Goal: Task Accomplishment & Management: Manage account settings

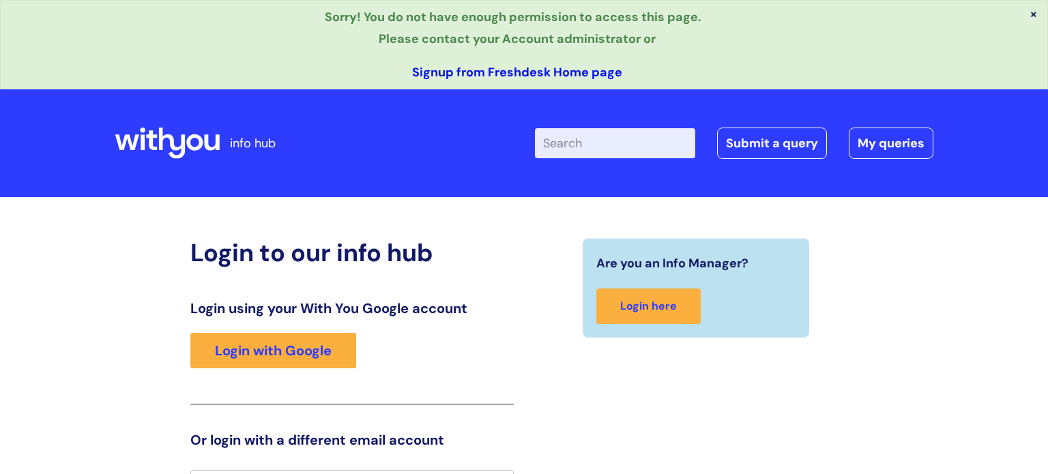
click at [503, 74] on link "Signup from Freshdesk Home page" at bounding box center [517, 72] width 210 height 16
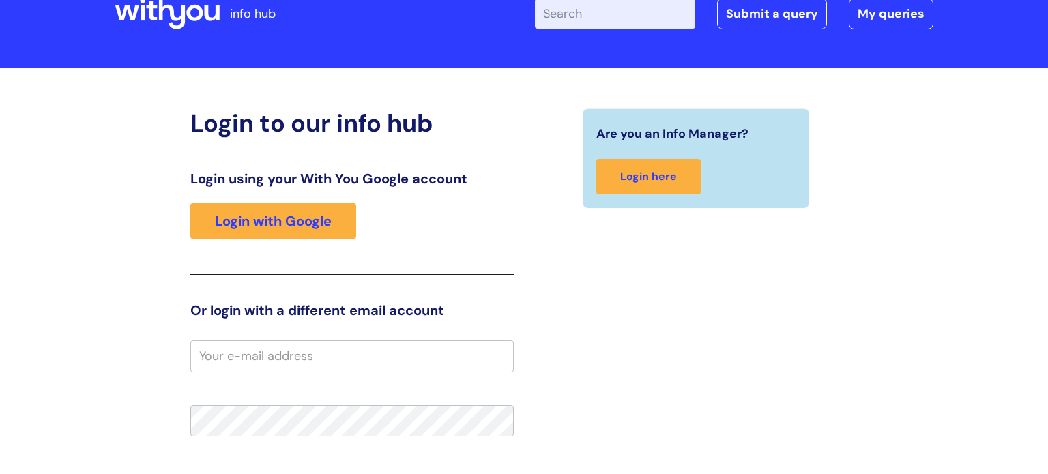
scroll to position [162, 0]
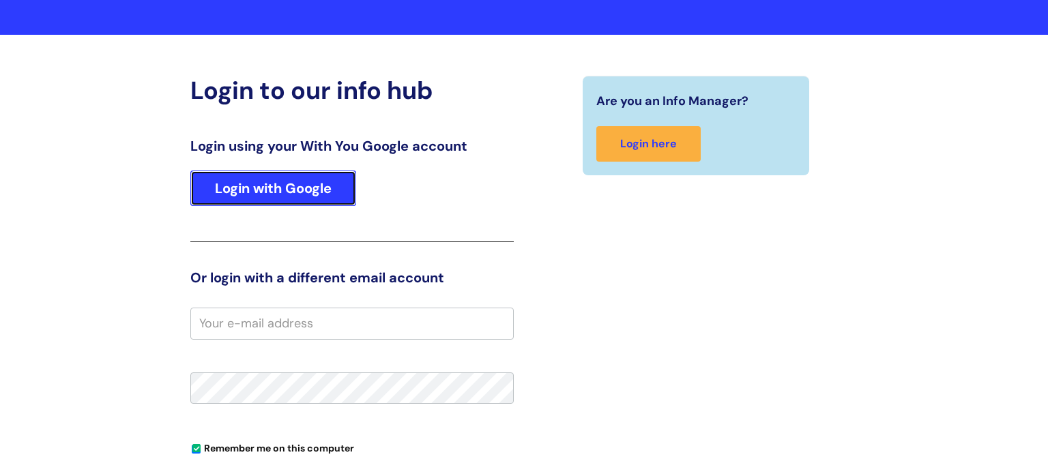
click at [315, 196] on link "Login with Google" at bounding box center [273, 188] width 166 height 35
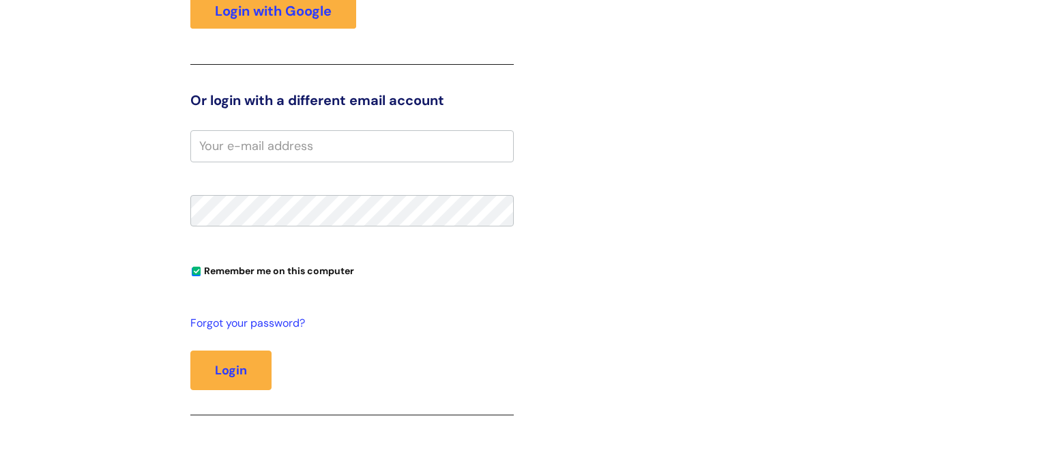
scroll to position [351, 0]
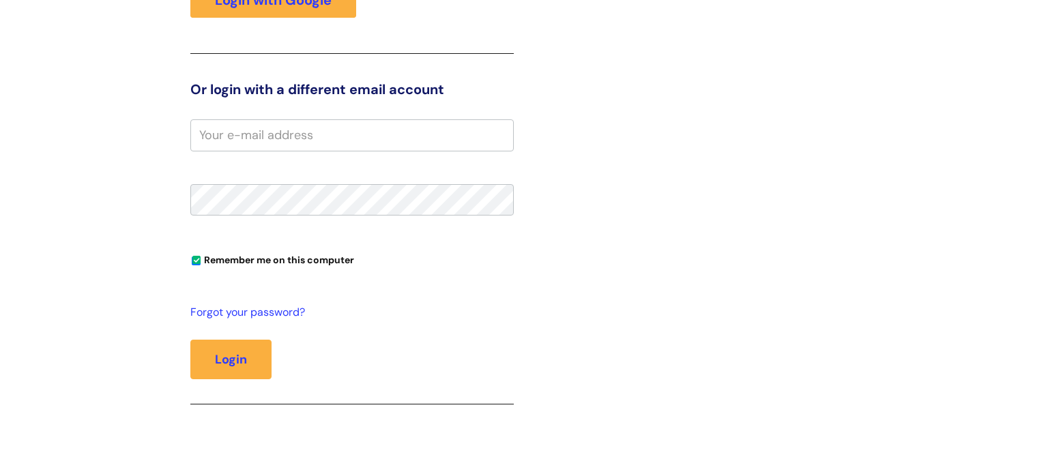
click at [347, 143] on input "email" at bounding box center [351, 134] width 323 height 31
type input "matthew.dodd@wearewithyou.org.uk"
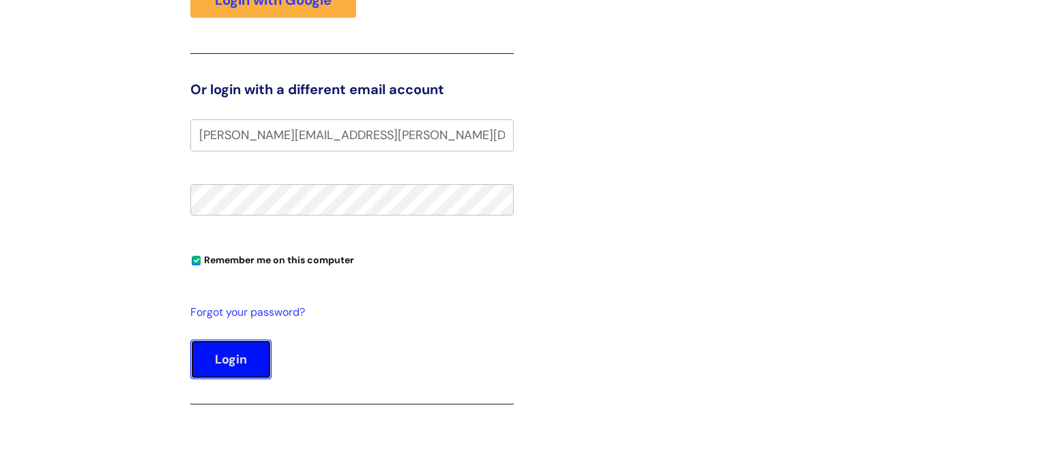
click at [264, 361] on button "Login" at bounding box center [230, 360] width 81 height 40
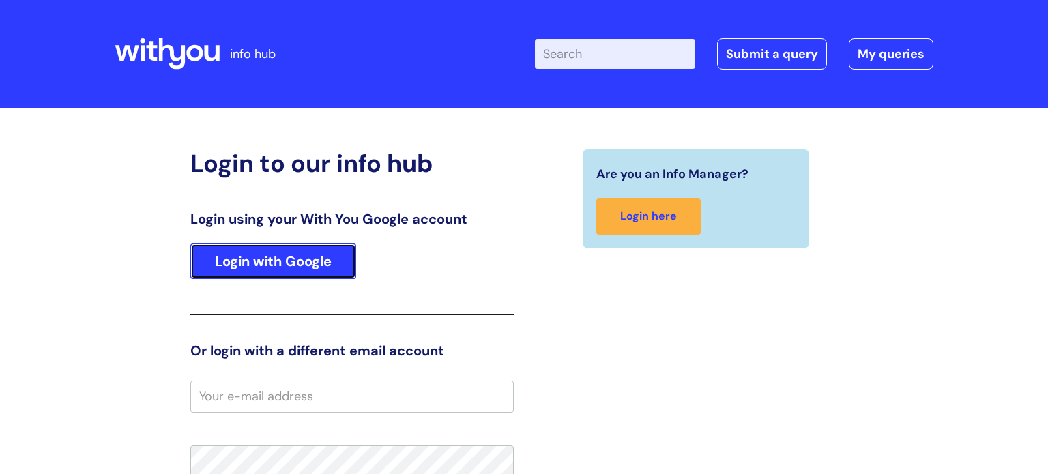
click at [343, 265] on link "Login with Google" at bounding box center [273, 261] width 166 height 35
